Goal: Information Seeking & Learning: Learn about a topic

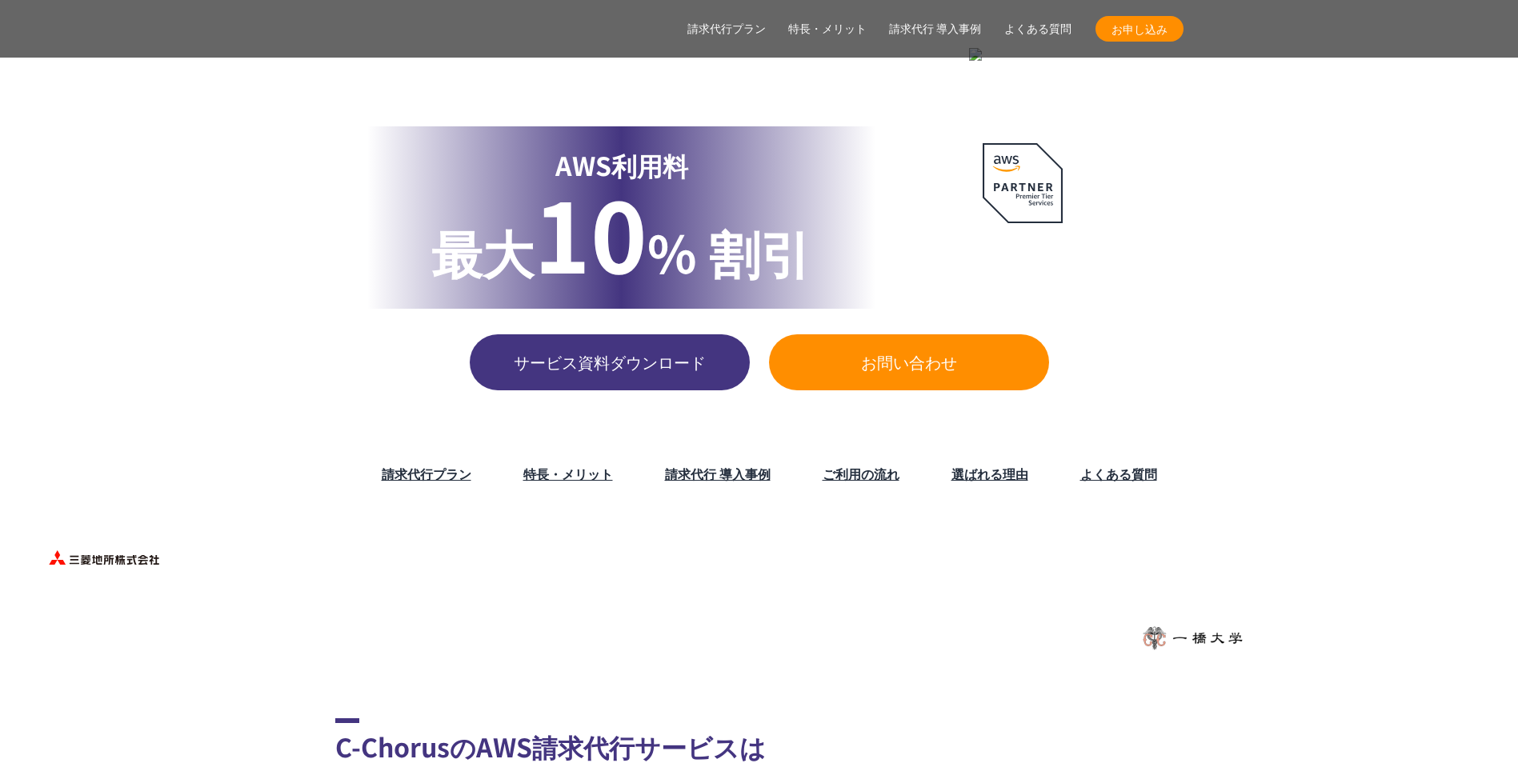
scroll to position [240, 0]
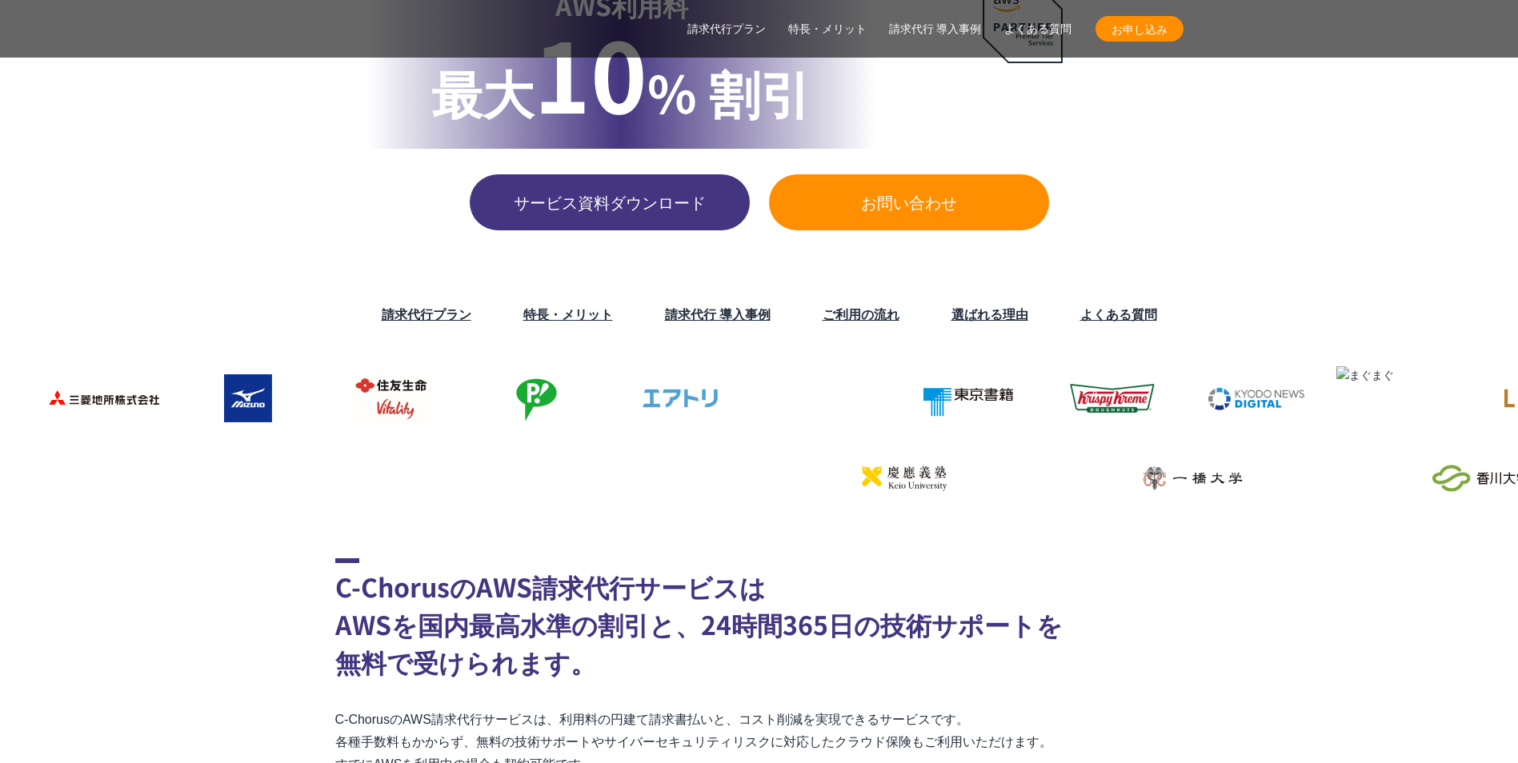
click at [702, 321] on link "請求代行 導入事例" at bounding box center [718, 313] width 106 height 19
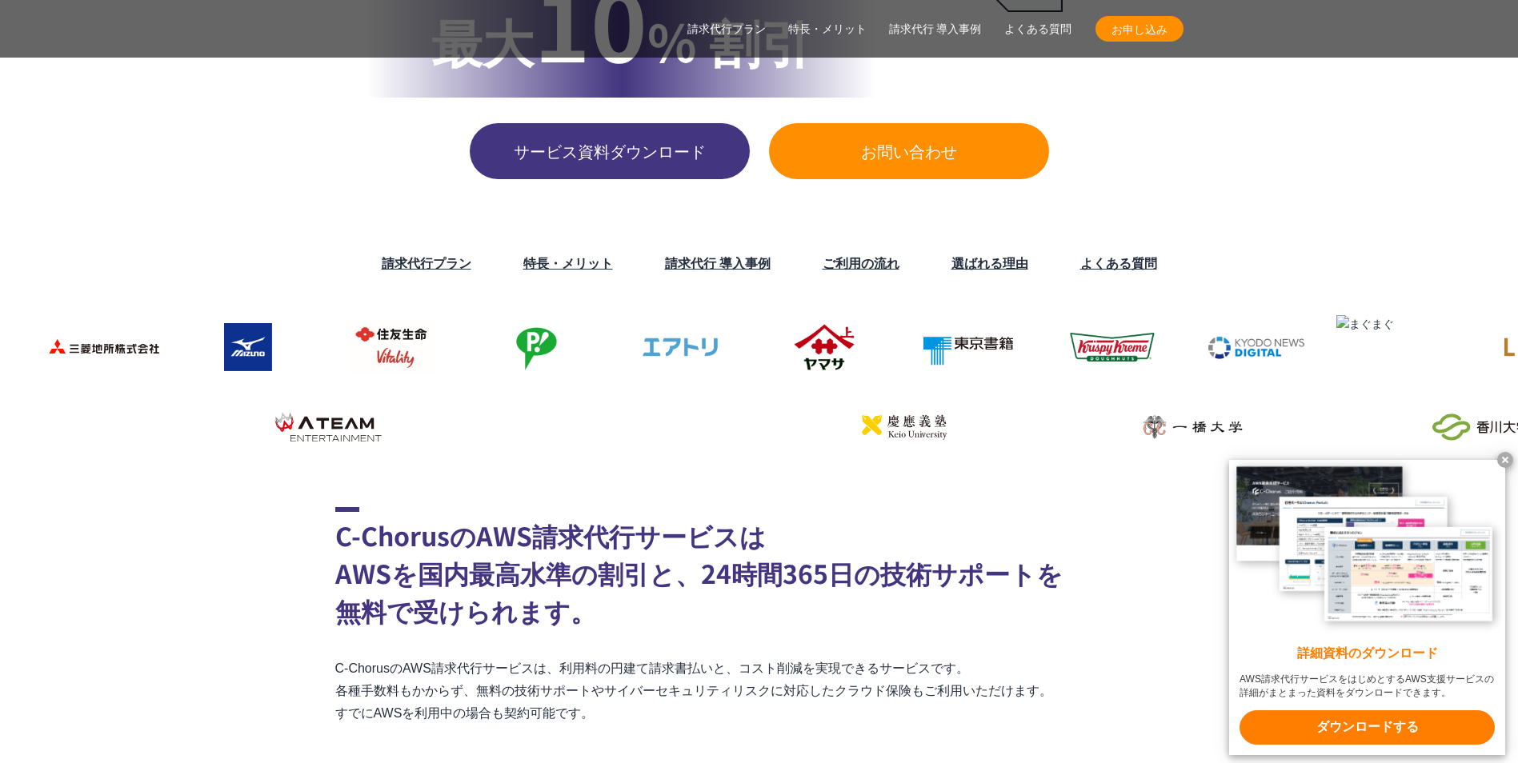
scroll to position [320, 0]
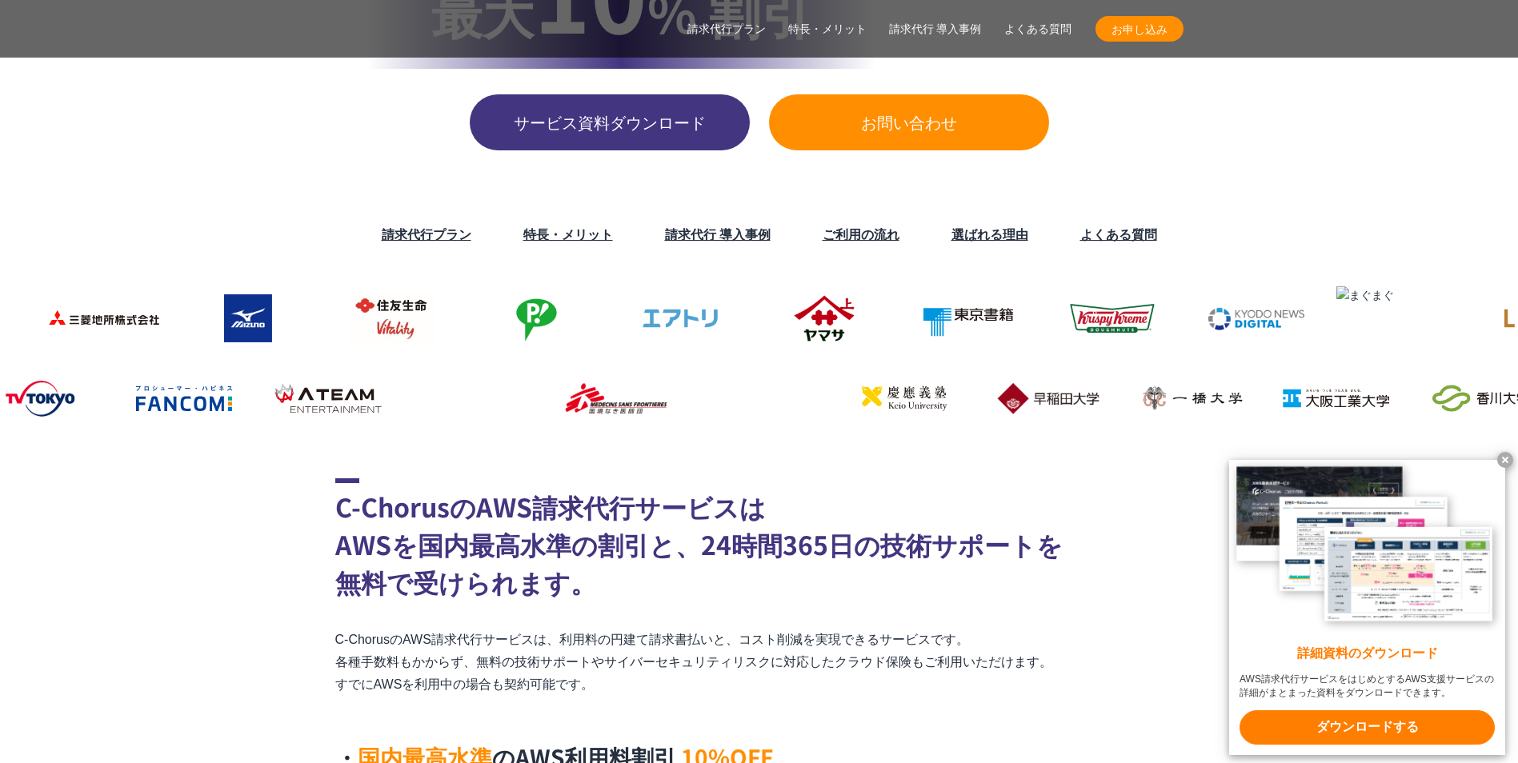
click at [1504, 457] on x-t at bounding box center [1505, 460] width 16 height 16
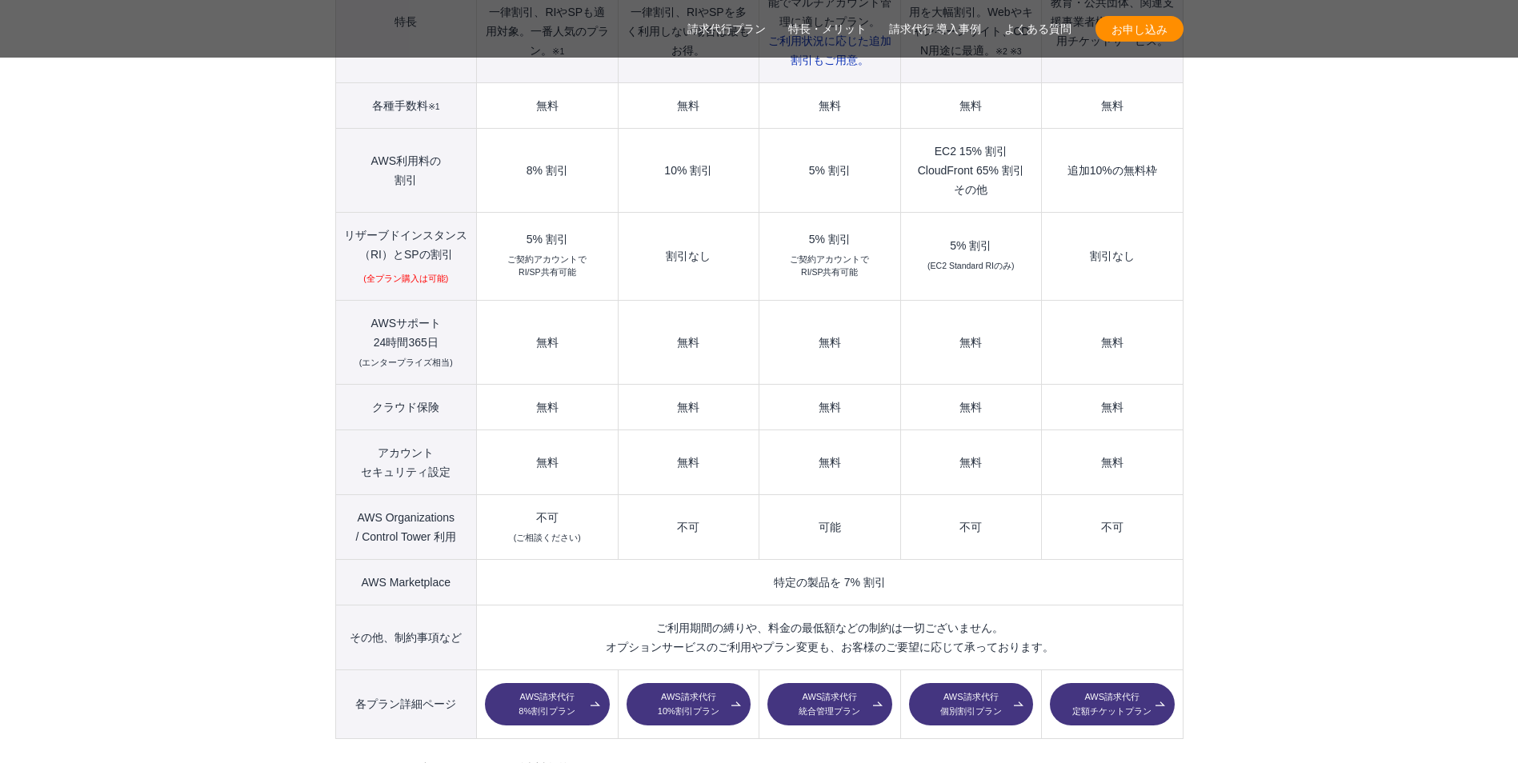
scroll to position [2080, 0]
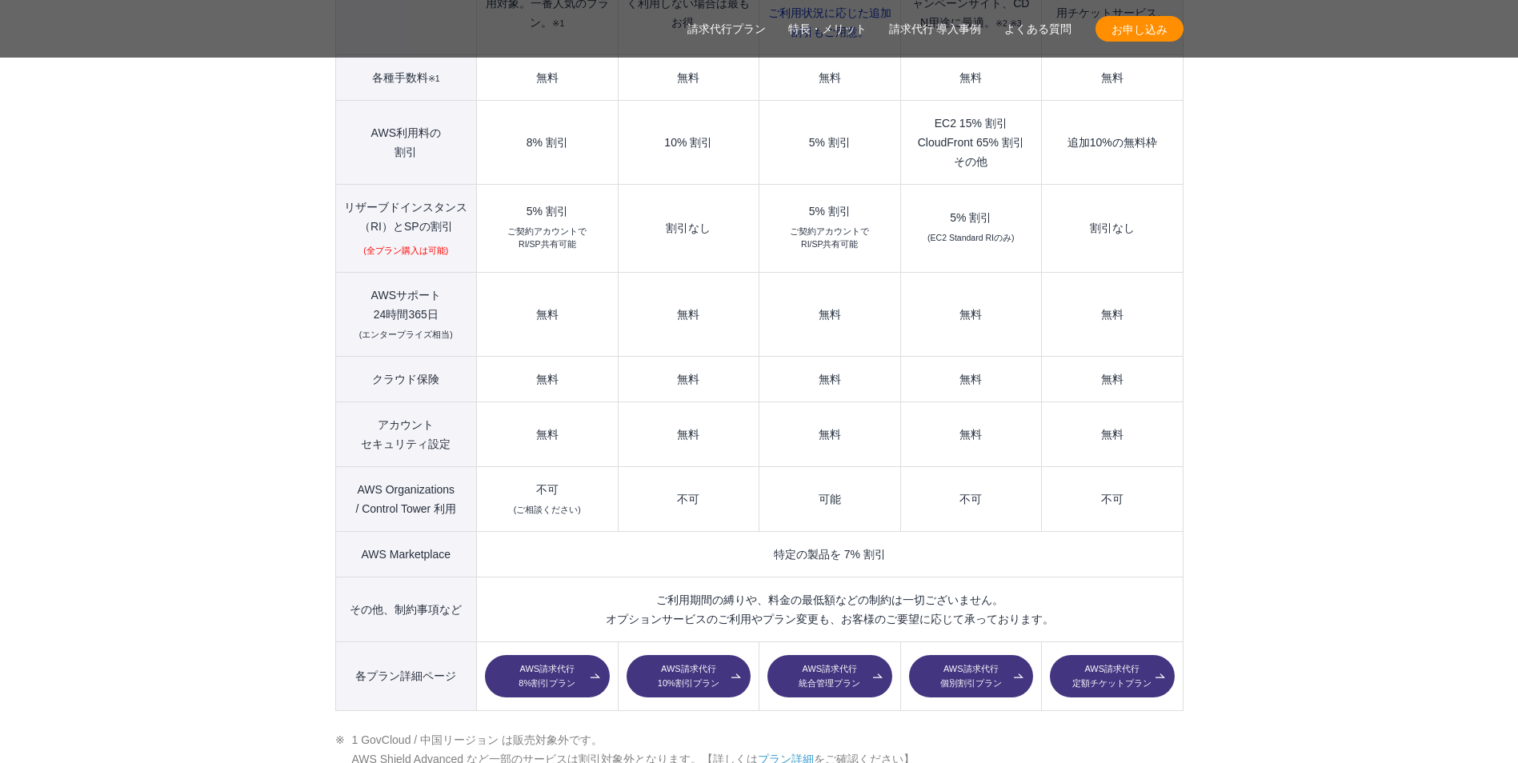
click at [559, 655] on link "AWS請求代行 8%割引プラン" at bounding box center [547, 676] width 124 height 43
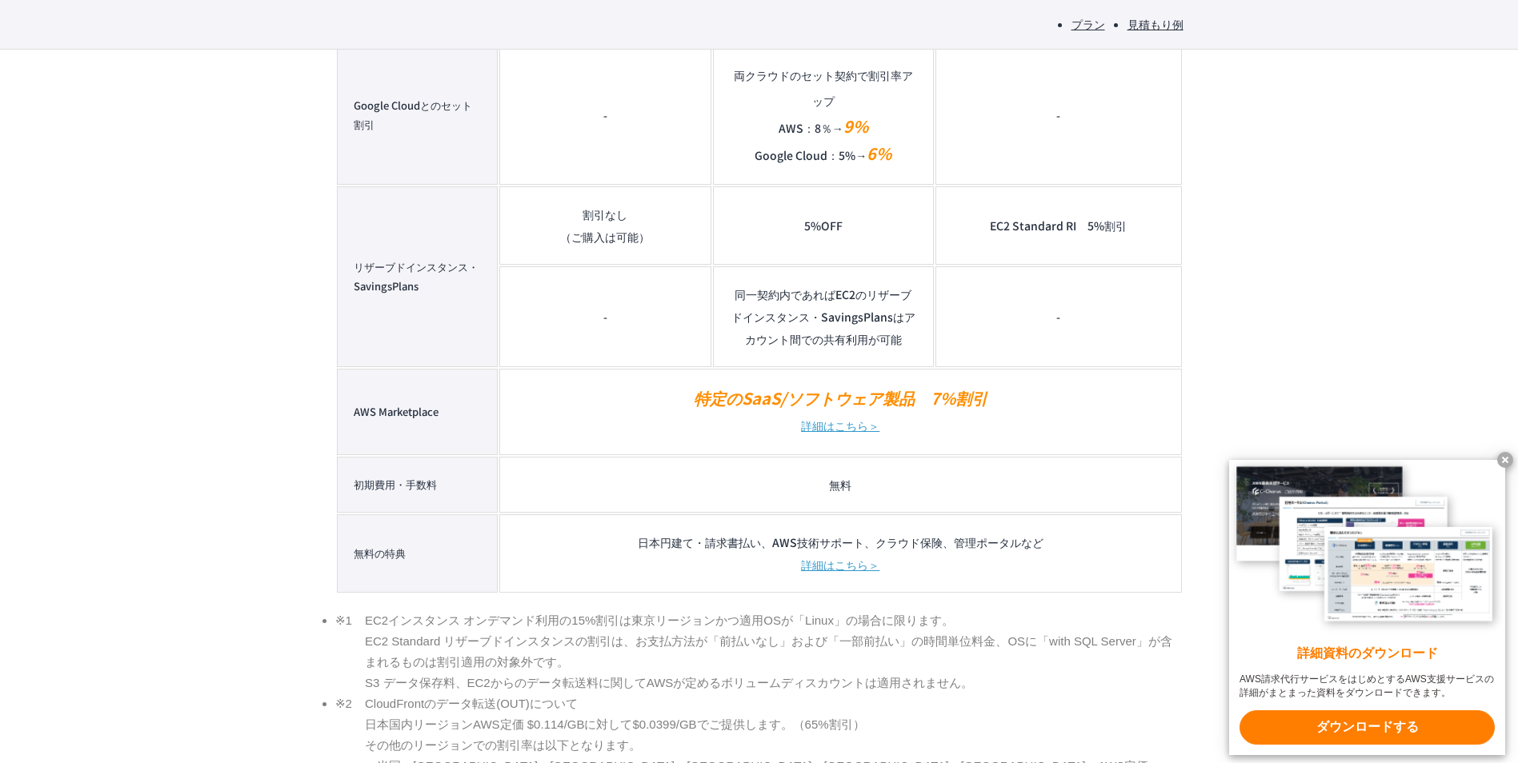
scroll to position [2000, 0]
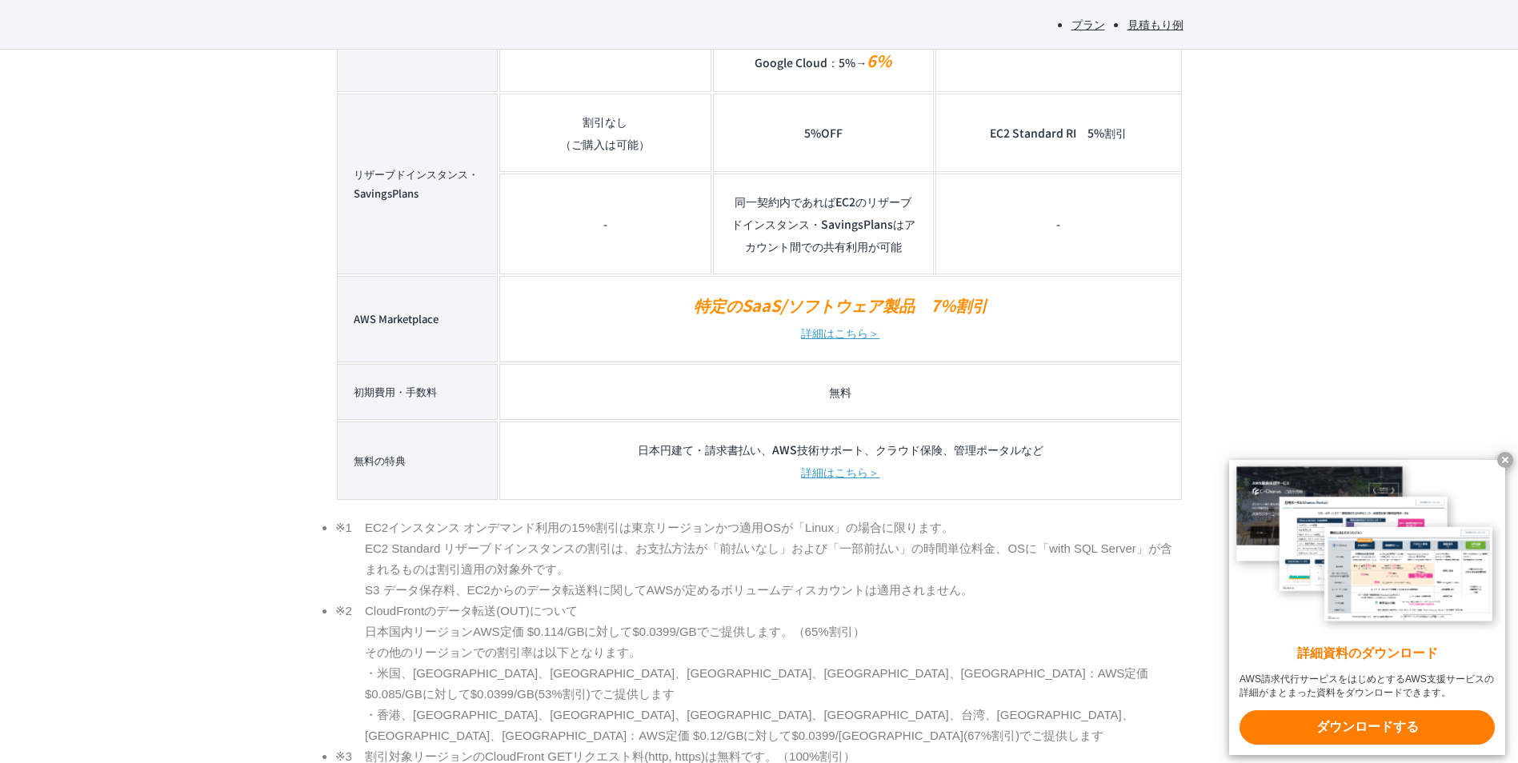
click at [1502, 456] on x-t at bounding box center [1505, 460] width 16 height 16
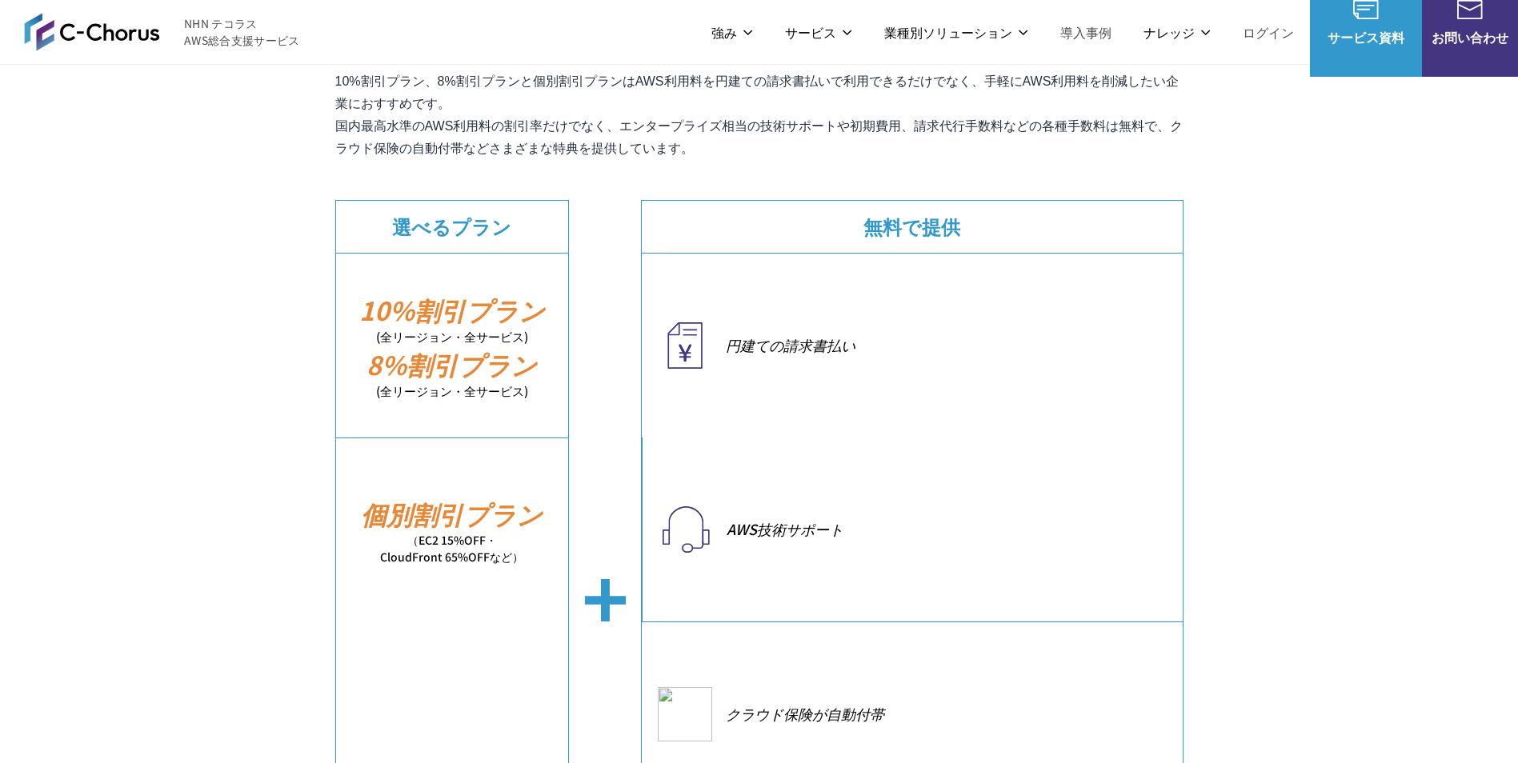
scroll to position [0, 0]
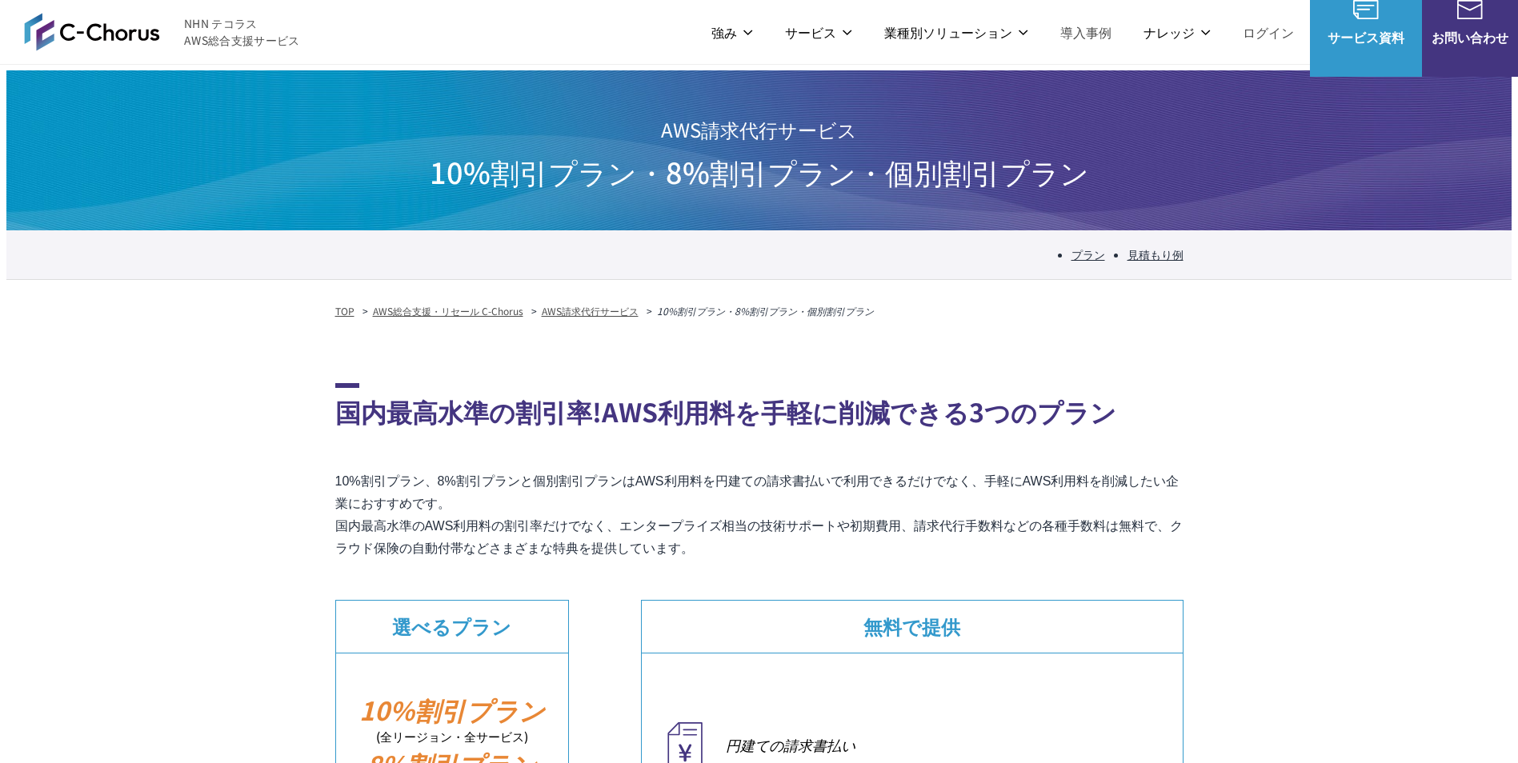
click at [120, 42] on img at bounding box center [92, 32] width 136 height 38
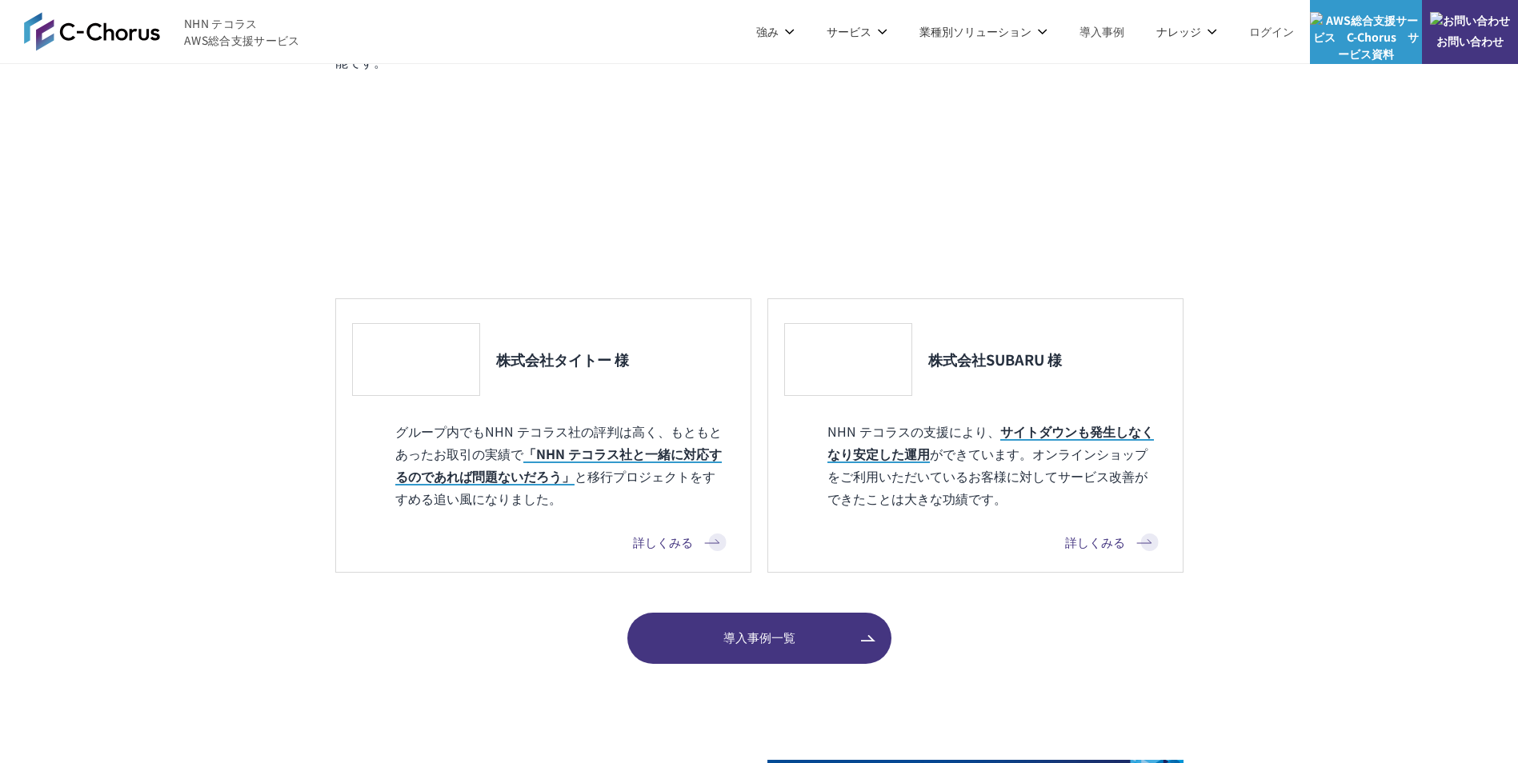
scroll to position [1680, 0]
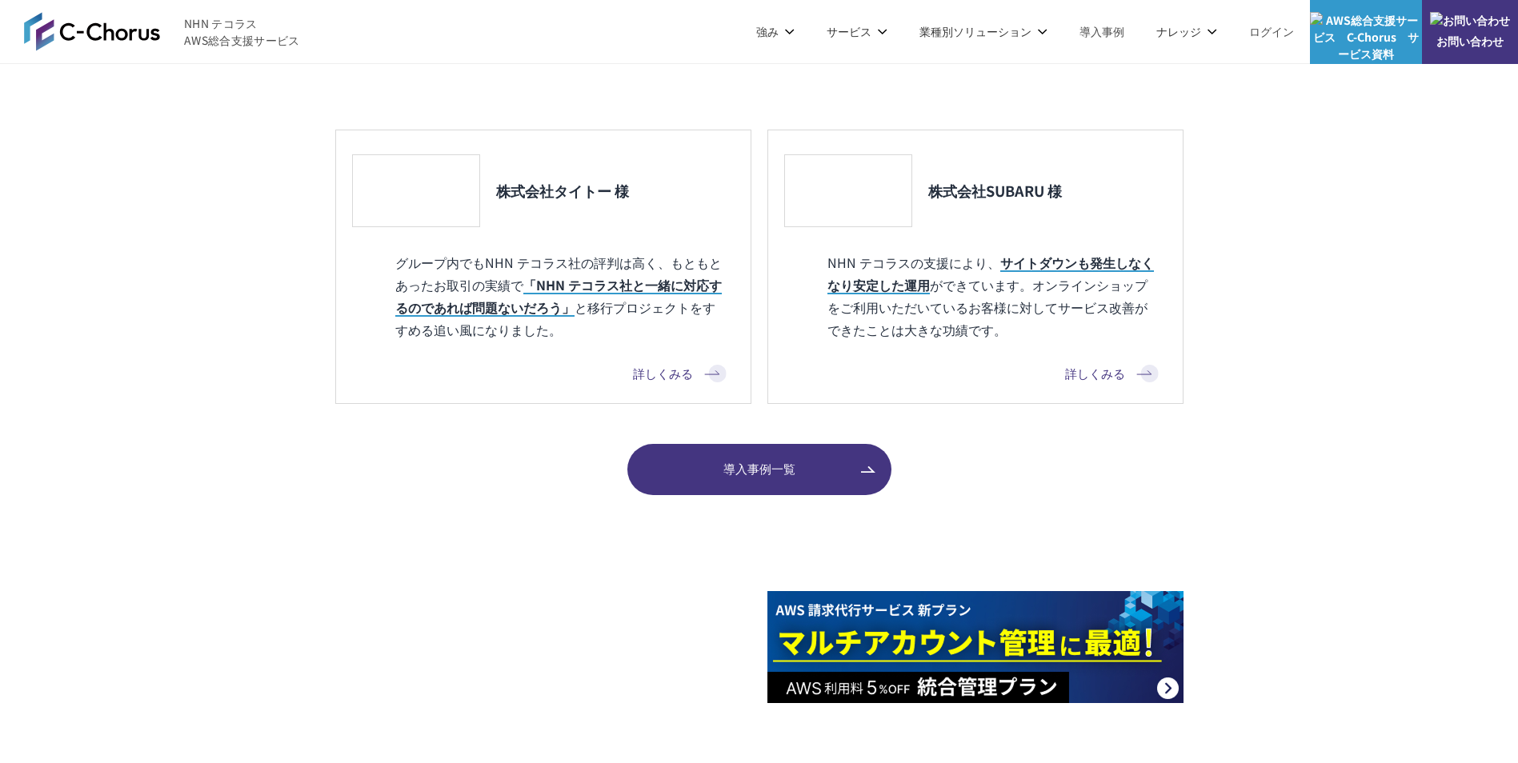
click at [729, 463] on span "導入事例一覧" at bounding box center [759, 469] width 264 height 18
